Goal: Obtain resource: Download file/media

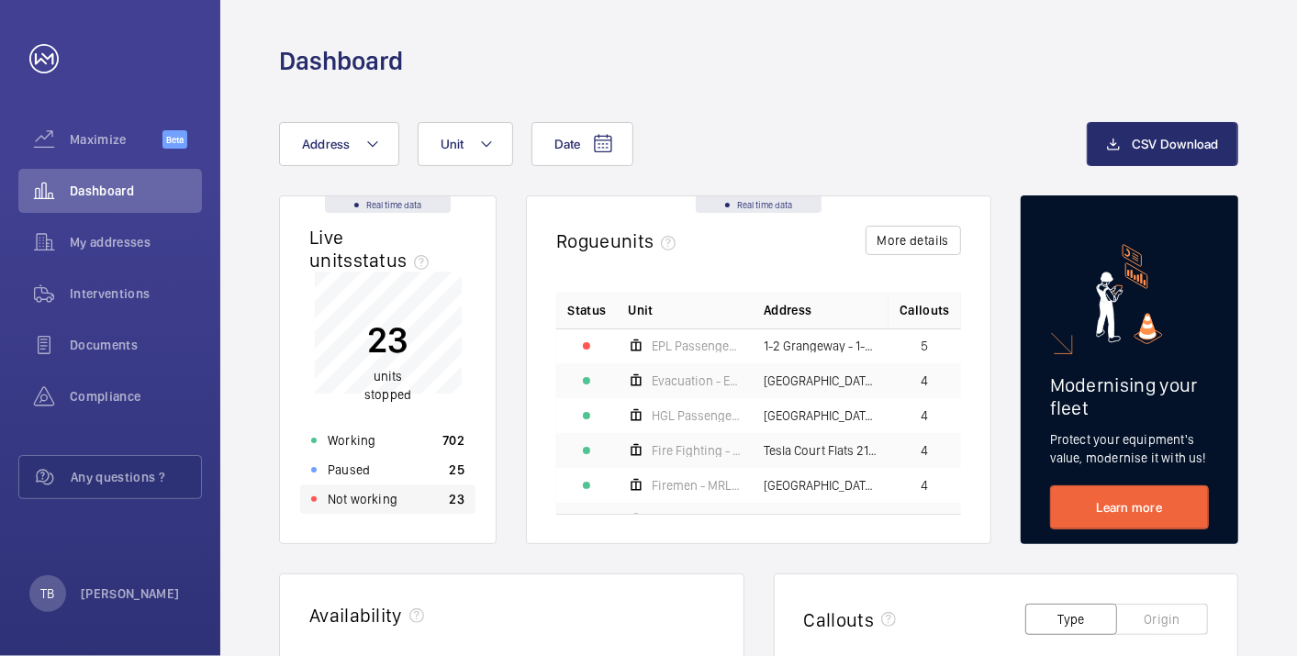
click at [409, 496] on div "Not working 23" at bounding box center [387, 499] width 175 height 29
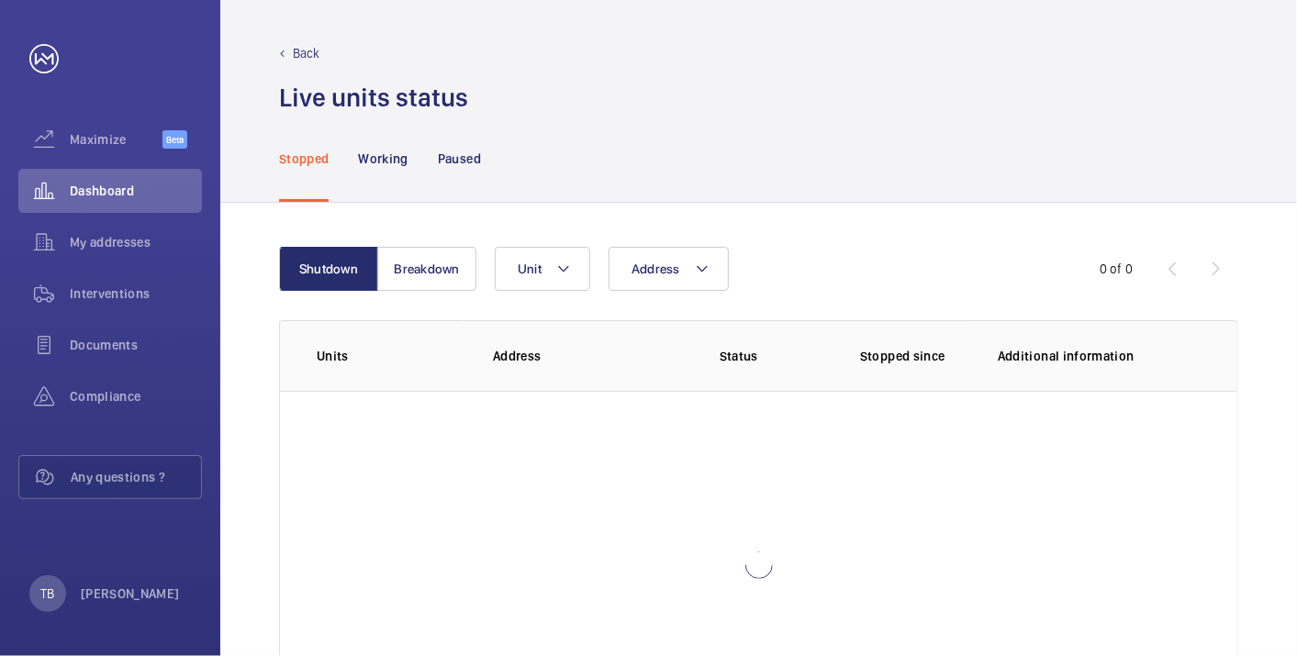
scroll to position [126, 0]
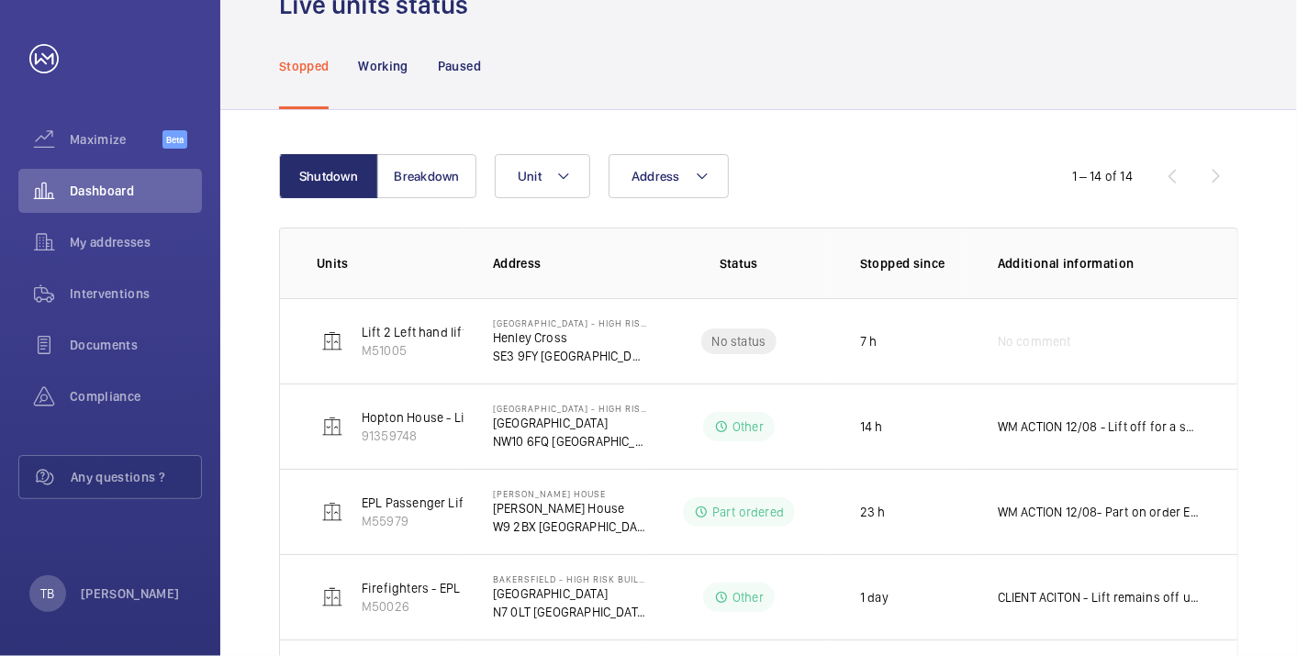
scroll to position [90, 0]
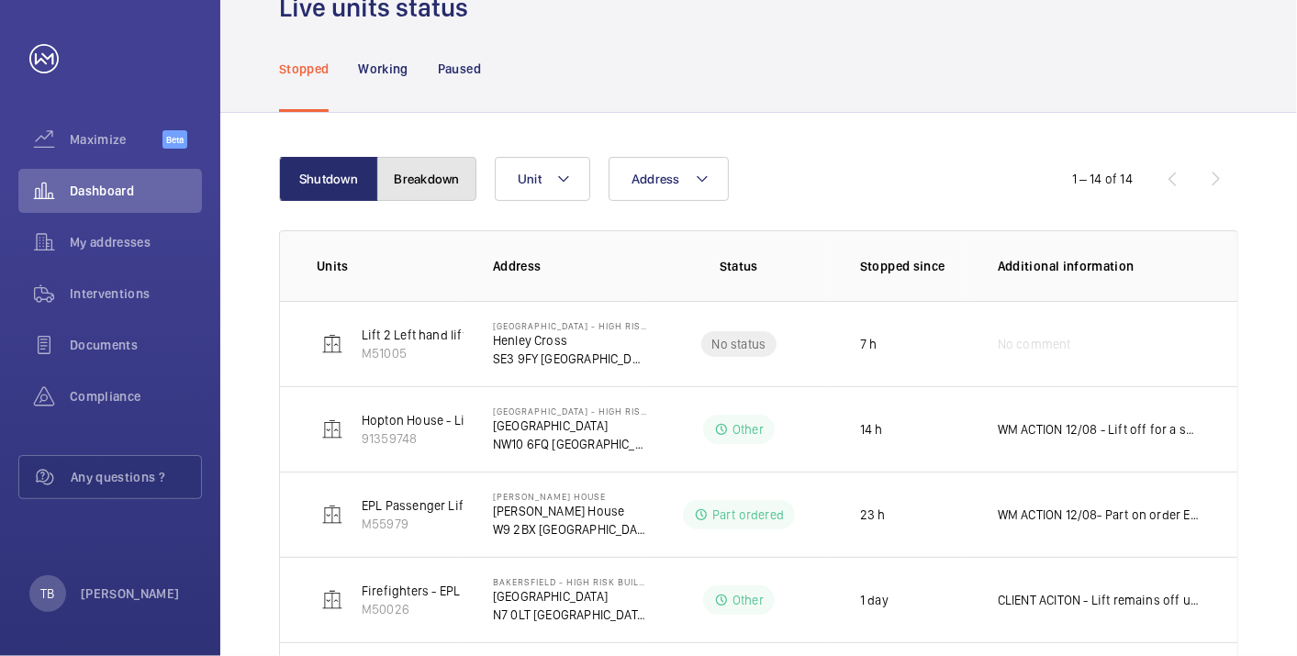
click at [421, 192] on button "Breakdown" at bounding box center [426, 179] width 99 height 44
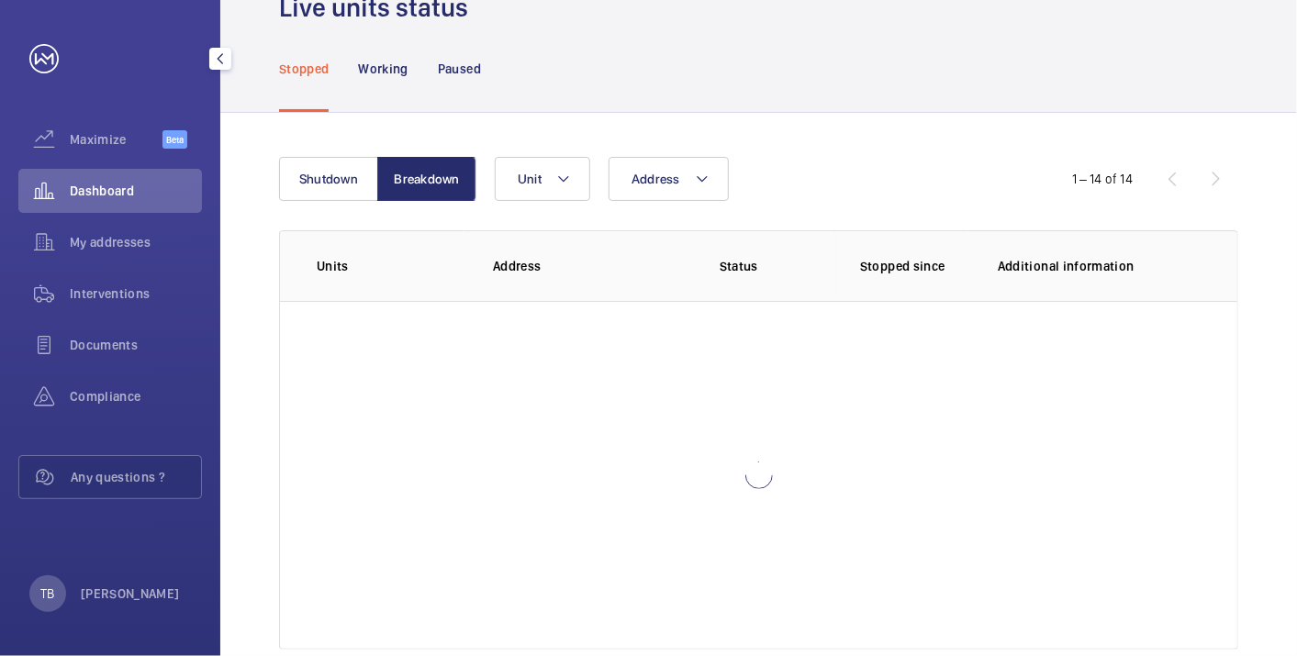
click at [85, 188] on span "Dashboard" at bounding box center [136, 191] width 132 height 18
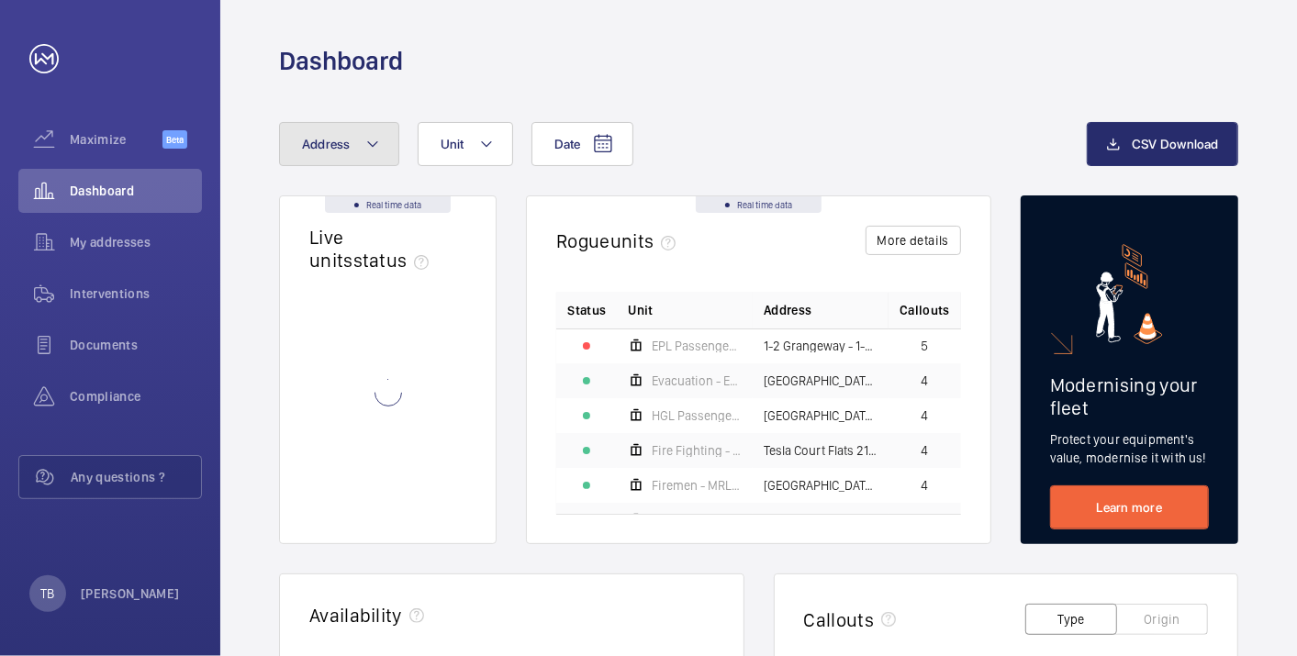
click at [374, 151] on mat-icon at bounding box center [372, 144] width 15 height 22
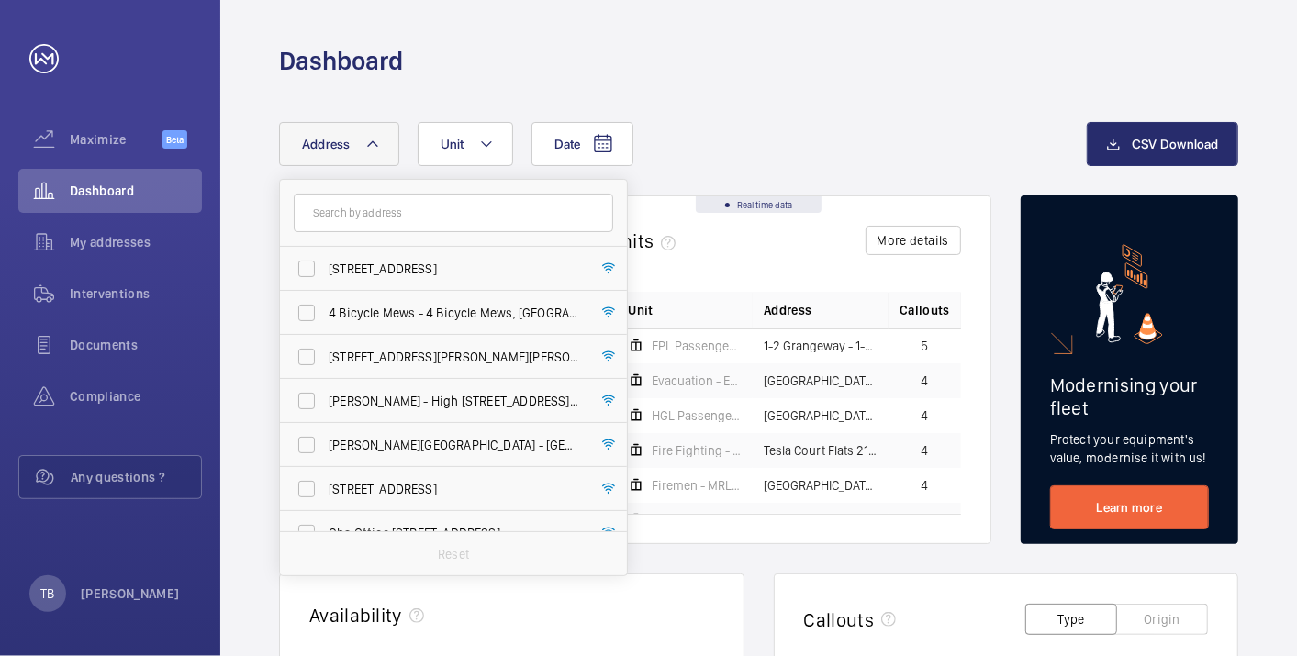
click at [374, 151] on mat-icon at bounding box center [372, 144] width 15 height 22
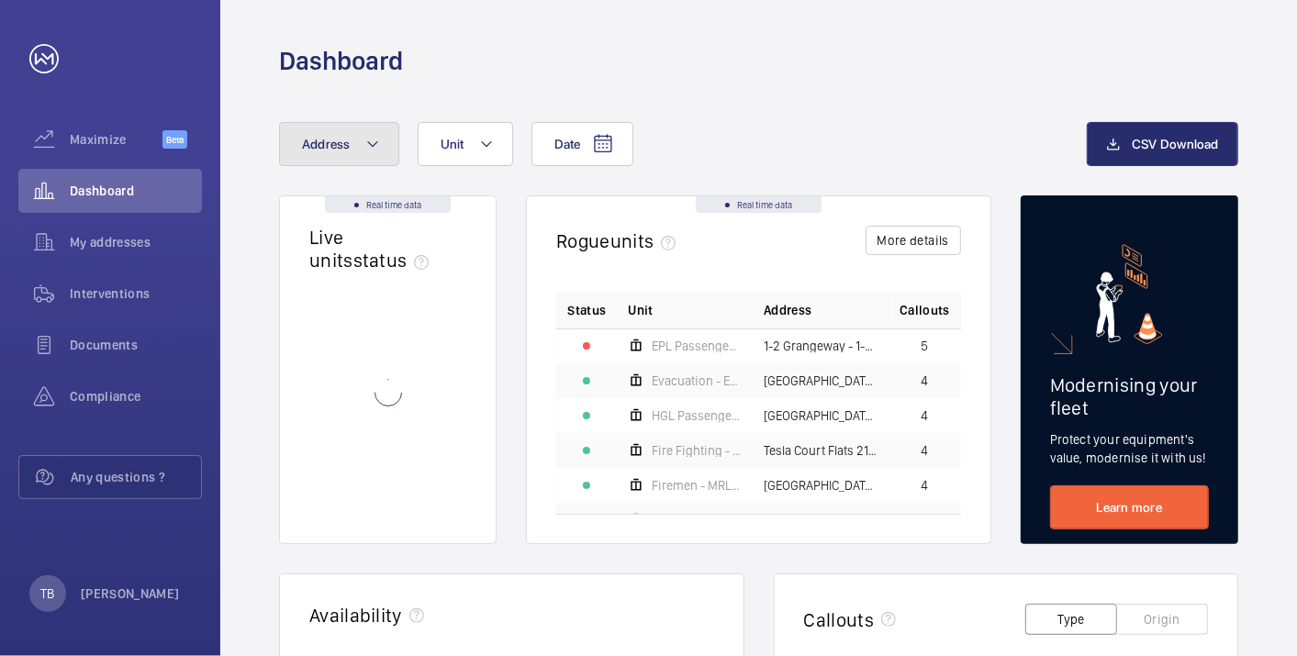
click at [373, 144] on mat-icon at bounding box center [372, 144] width 15 height 22
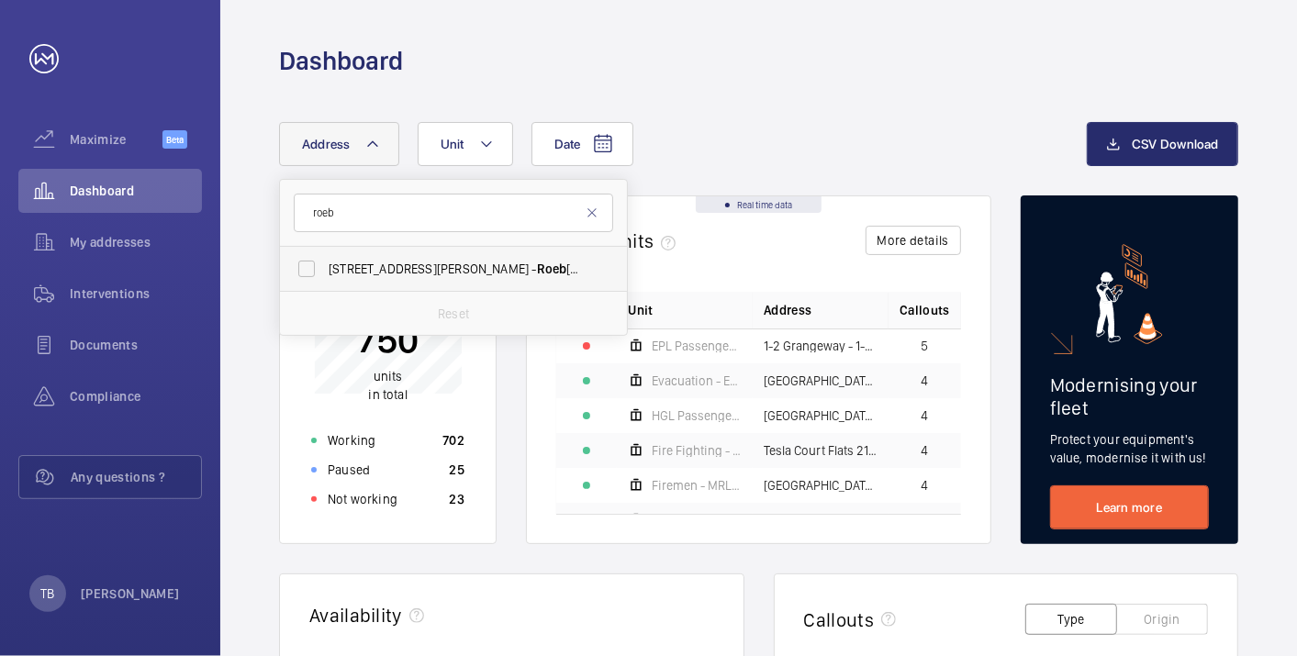
type input "roeb"
click at [431, 252] on label "[STREET_ADDRESS][PERSON_NAME]" at bounding box center [439, 269] width 319 height 44
click at [325, 252] on input "[STREET_ADDRESS][PERSON_NAME]" at bounding box center [306, 269] width 37 height 37
checkbox input "true"
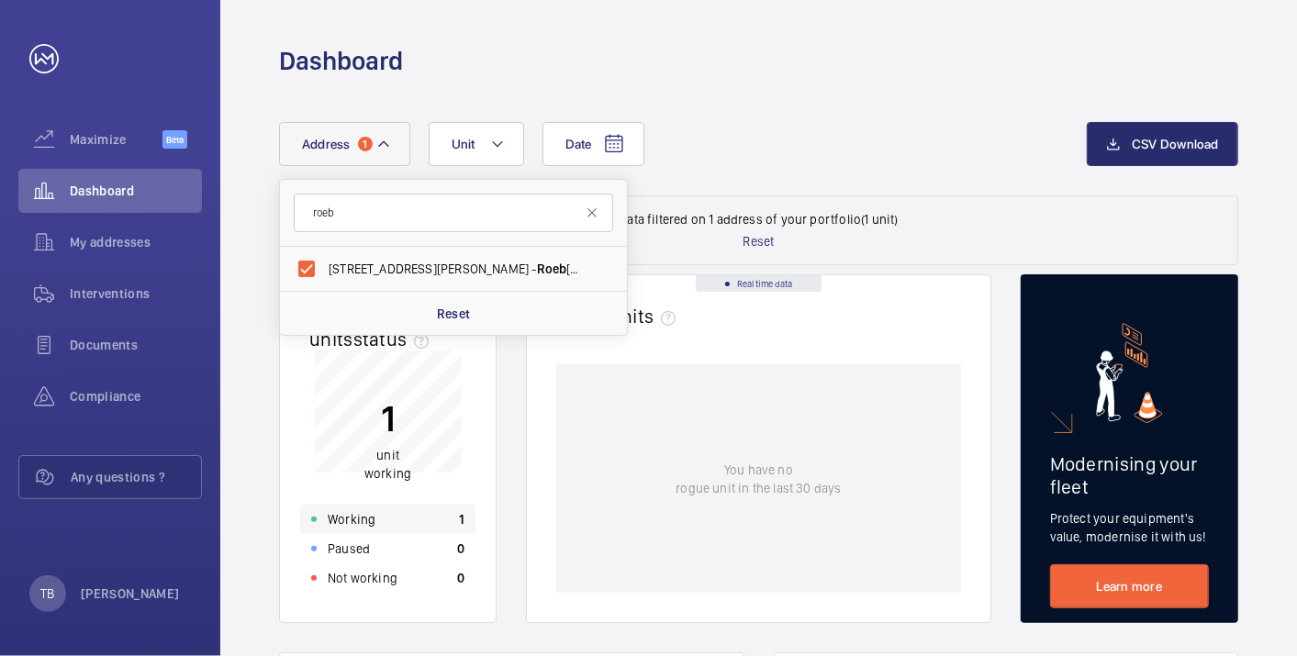
click at [419, 523] on div "Working 1" at bounding box center [387, 519] width 175 height 29
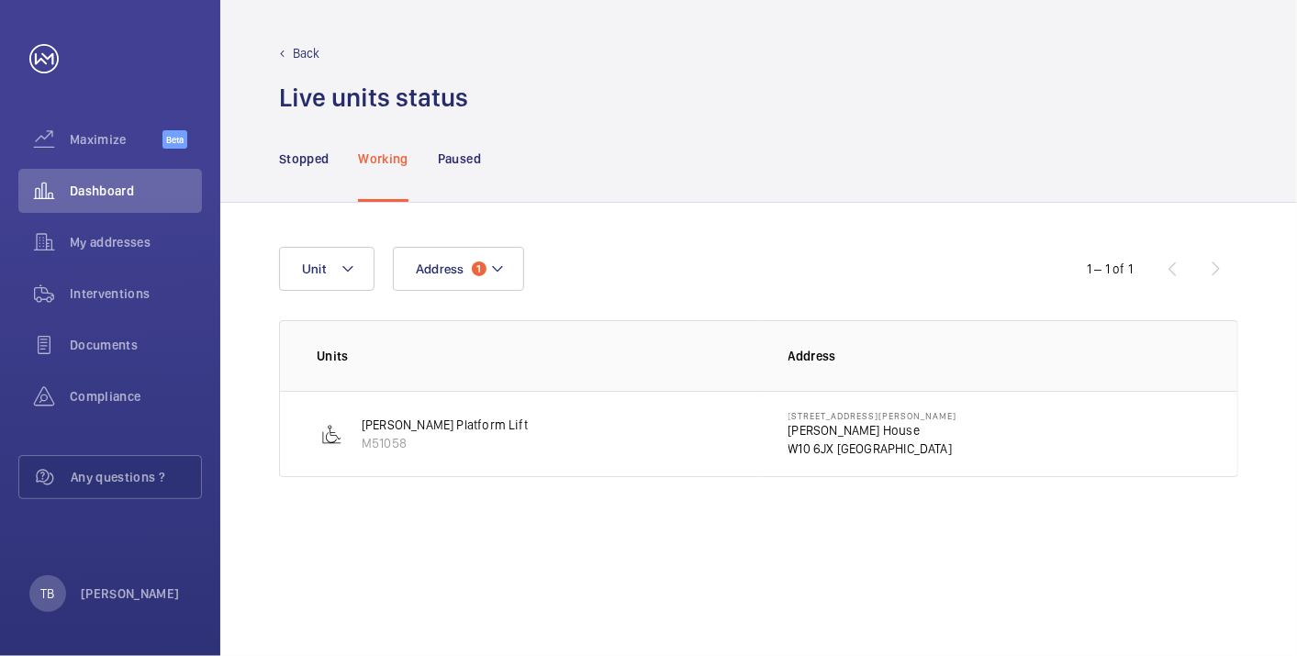
click at [857, 440] on p "W10 6JX [GEOGRAPHIC_DATA]" at bounding box center [873, 449] width 169 height 18
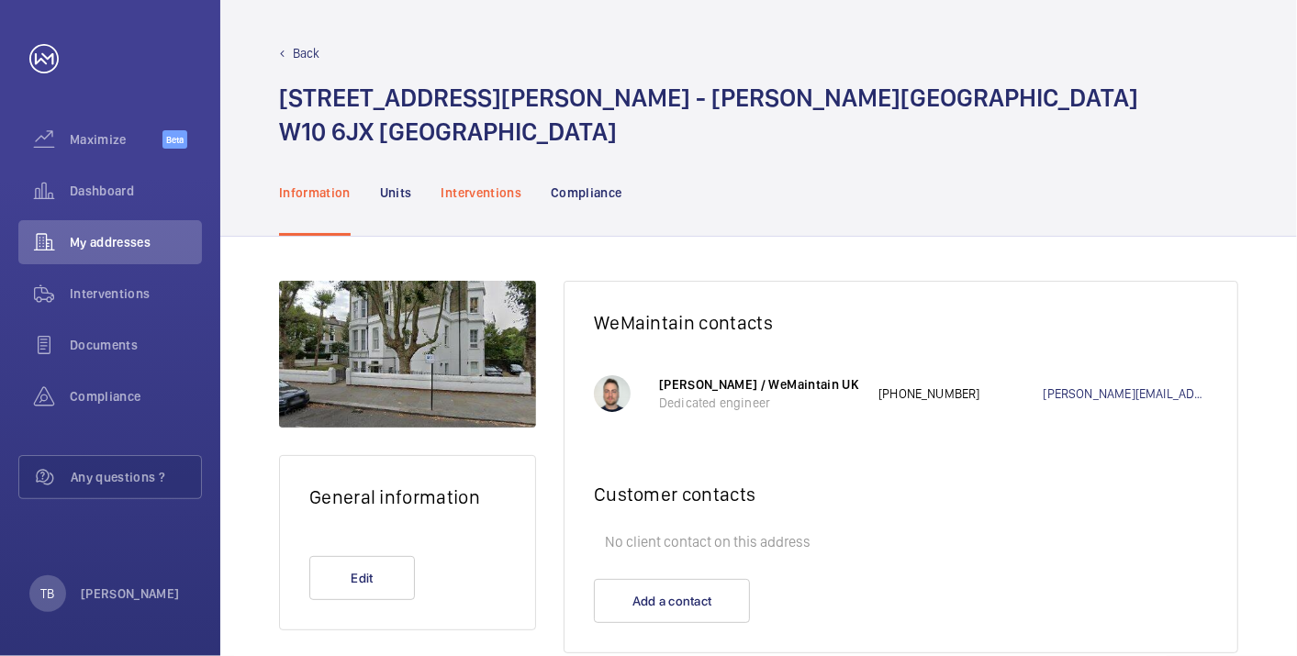
click at [478, 195] on p "Interventions" at bounding box center [482, 193] width 81 height 18
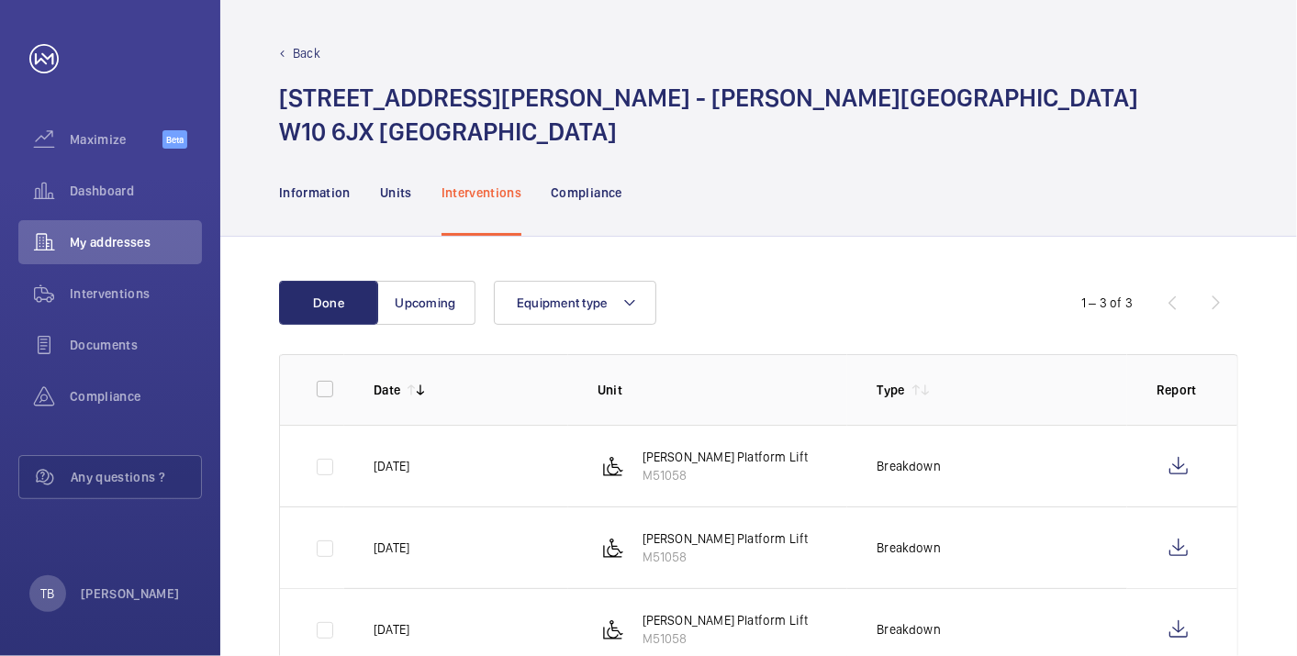
scroll to position [57, 0]
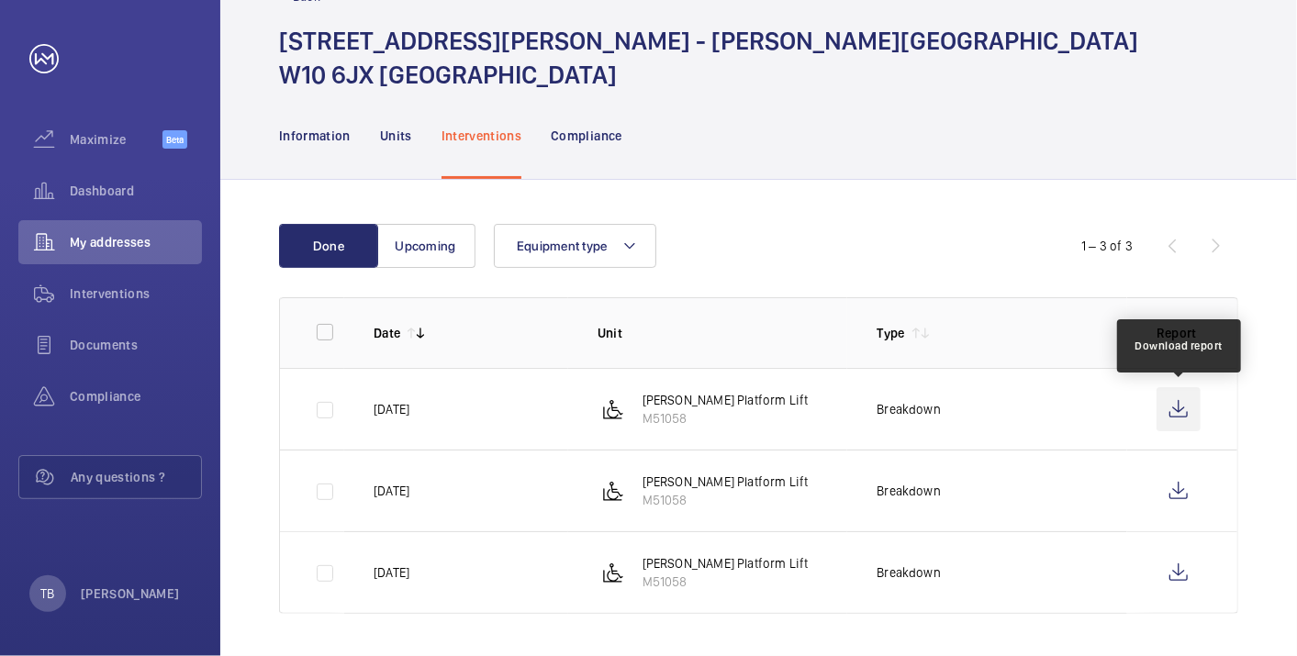
click at [1172, 406] on wm-front-icon-button at bounding box center [1179, 409] width 44 height 44
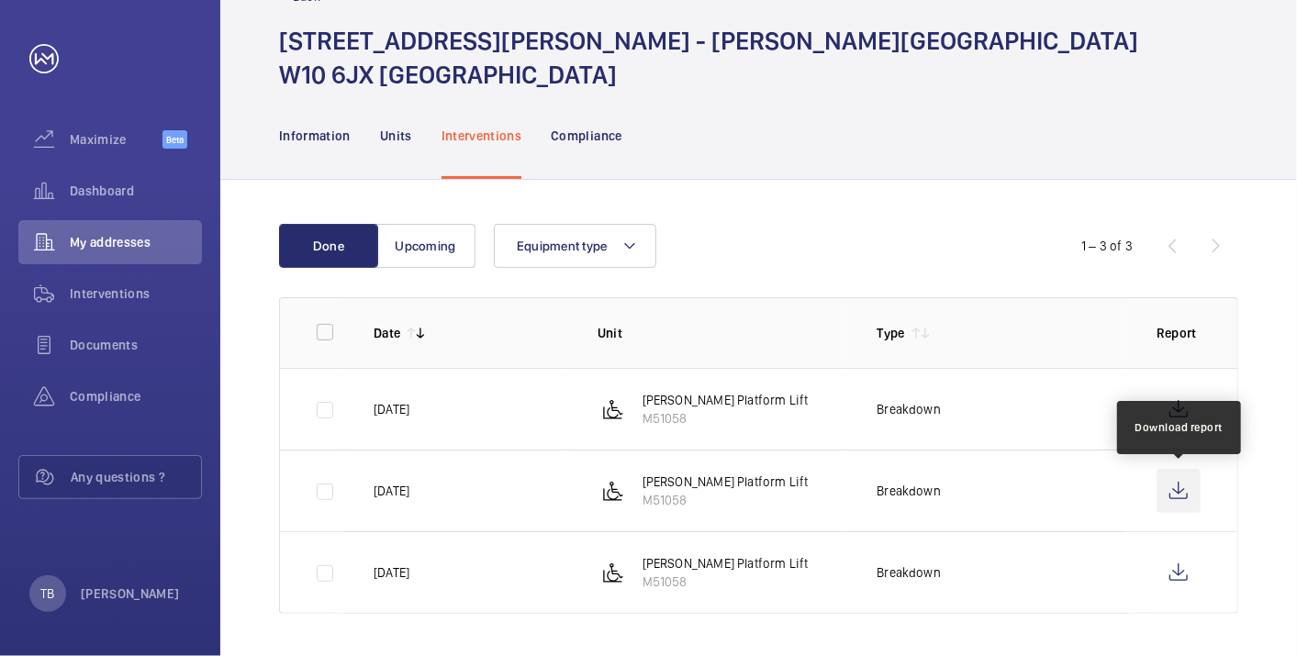
click at [1175, 489] on wm-front-icon-button at bounding box center [1179, 491] width 44 height 44
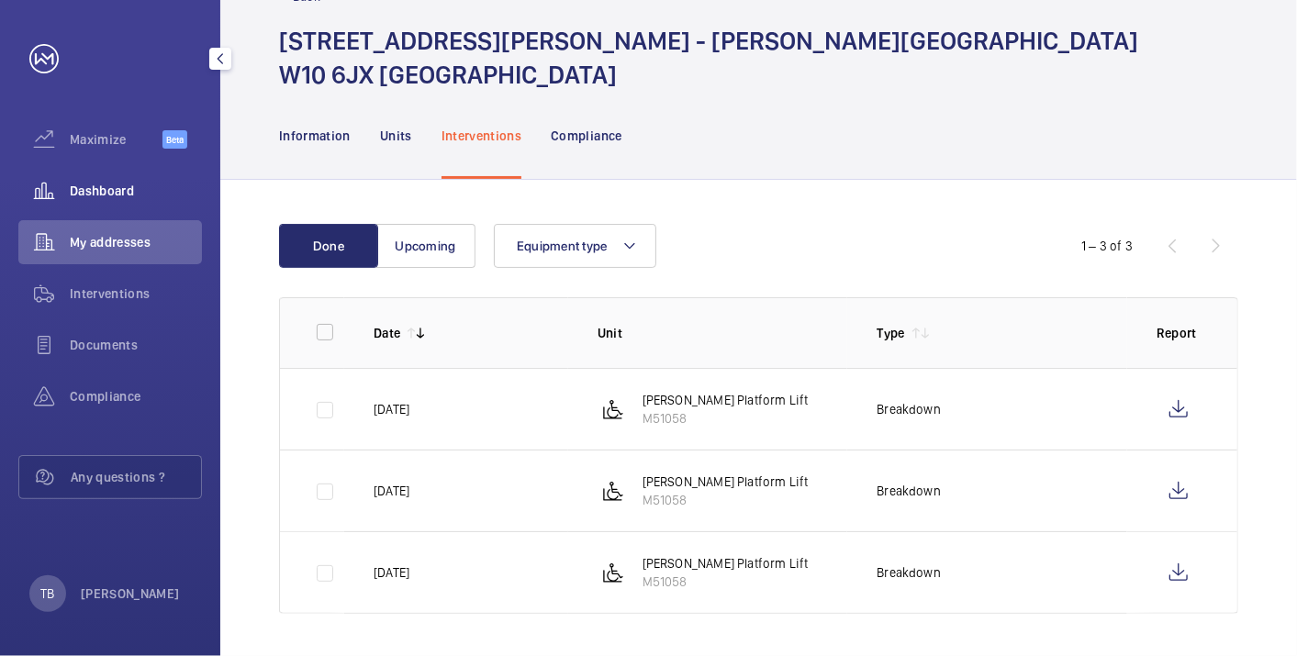
click at [132, 181] on div "Dashboard" at bounding box center [110, 191] width 184 height 44
